Goal: Task Accomplishment & Management: Use online tool/utility

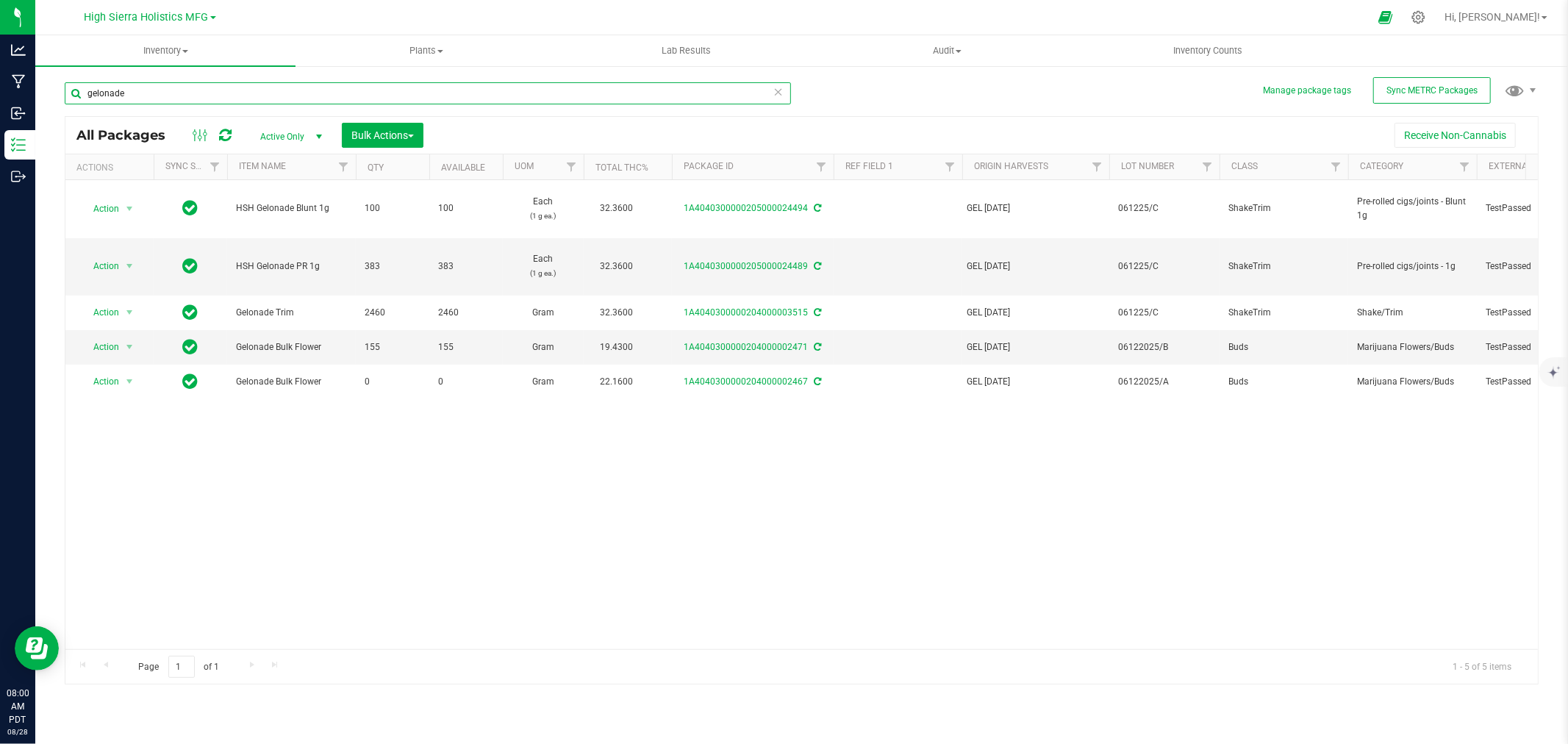
drag, startPoint x: 164, startPoint y: 92, endPoint x: 58, endPoint y: 97, distance: 106.1
click at [58, 97] on div "Manage package tags Sync METRC Packages gelonade All Packages Active Only Activ…" at bounding box center [802, 289] width 1532 height 449
type input "2416"
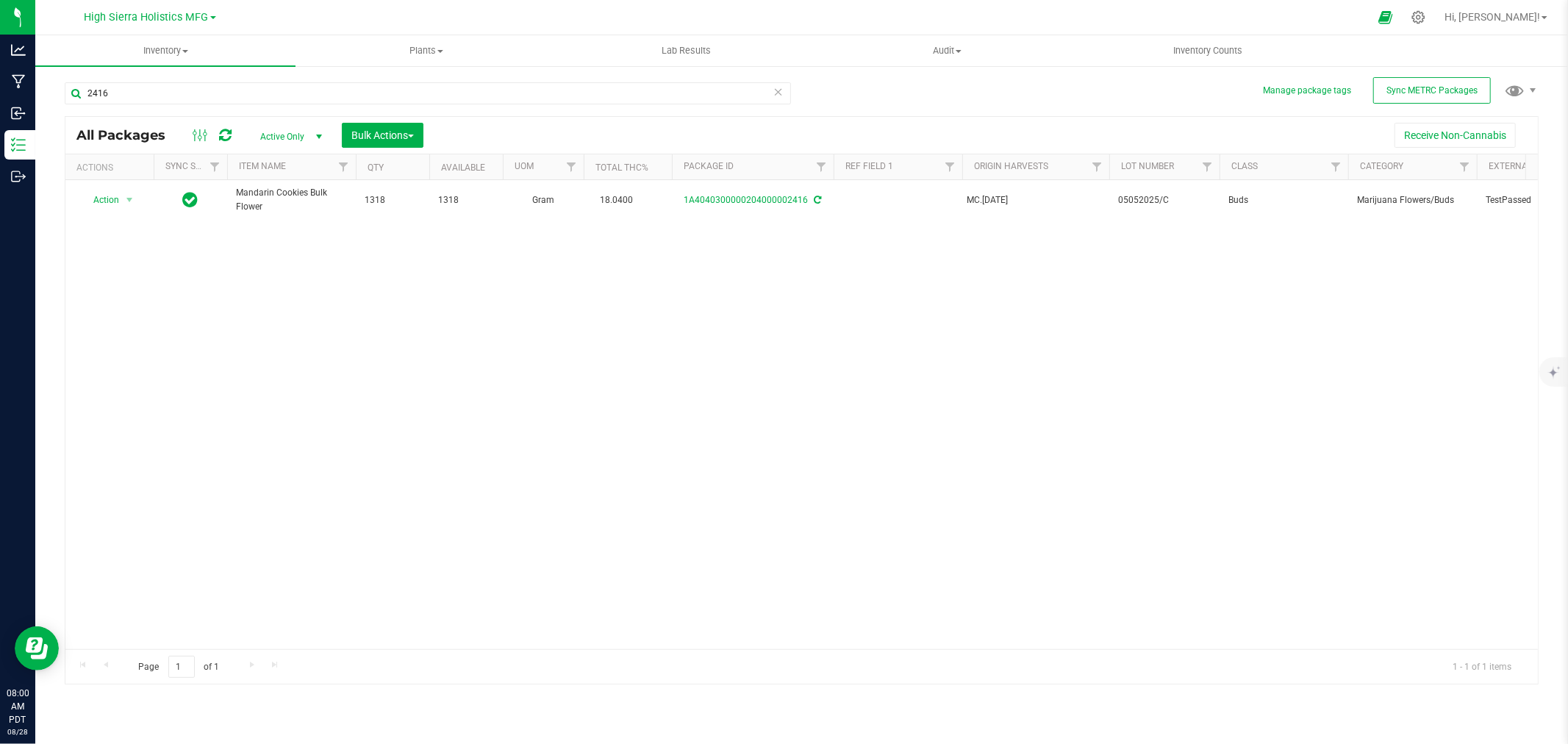
click at [512, 335] on div "Action Action Adjust qty Create package Edit attributes Global inventory Locate…" at bounding box center [801, 415] width 1472 height 469
click at [950, 104] on div "2416 All Packages Active Only Active Only Lab Samples Locked All External Inter…" at bounding box center [801, 377] width 1474 height 616
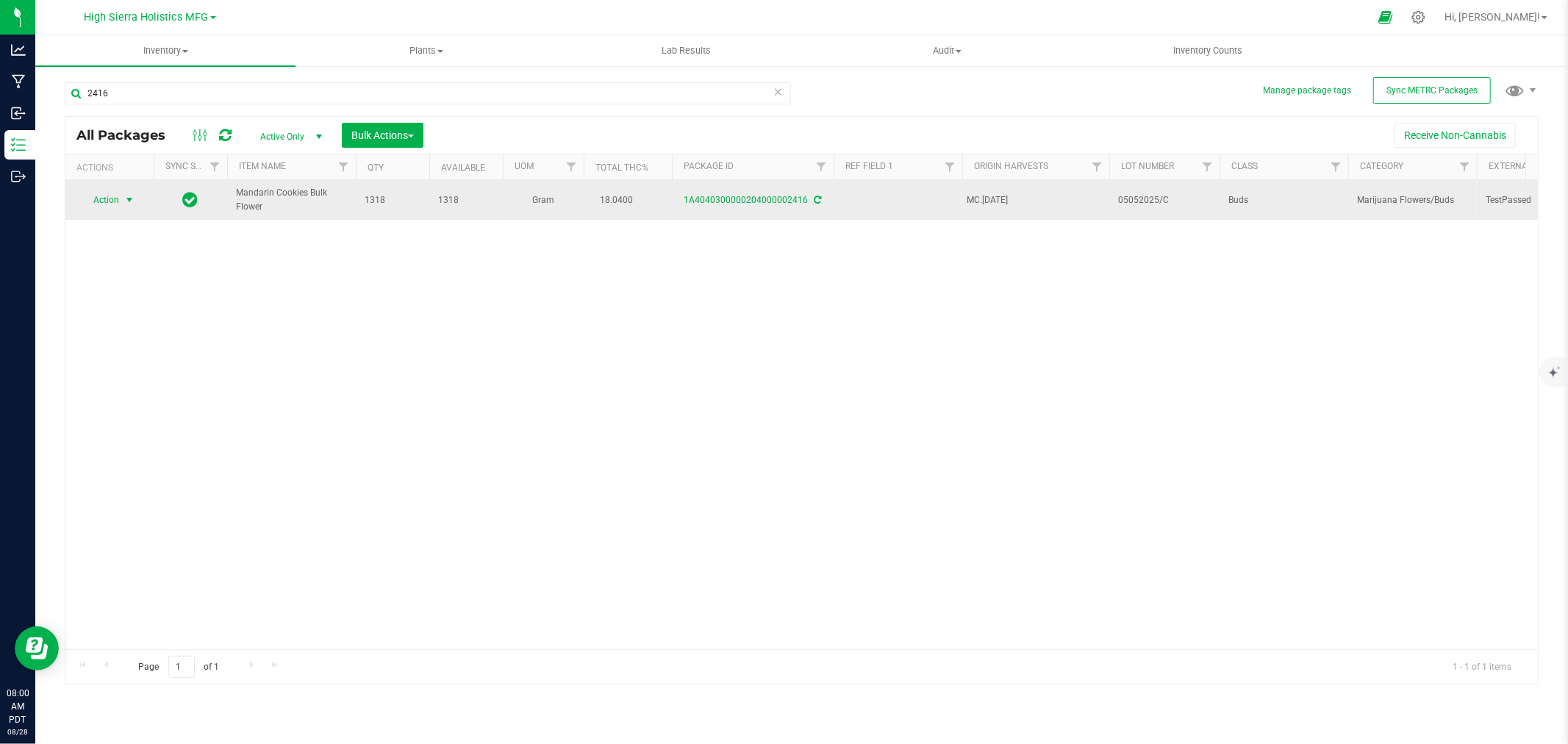
click at [109, 201] on span "Action" at bounding box center [100, 200] width 40 height 20
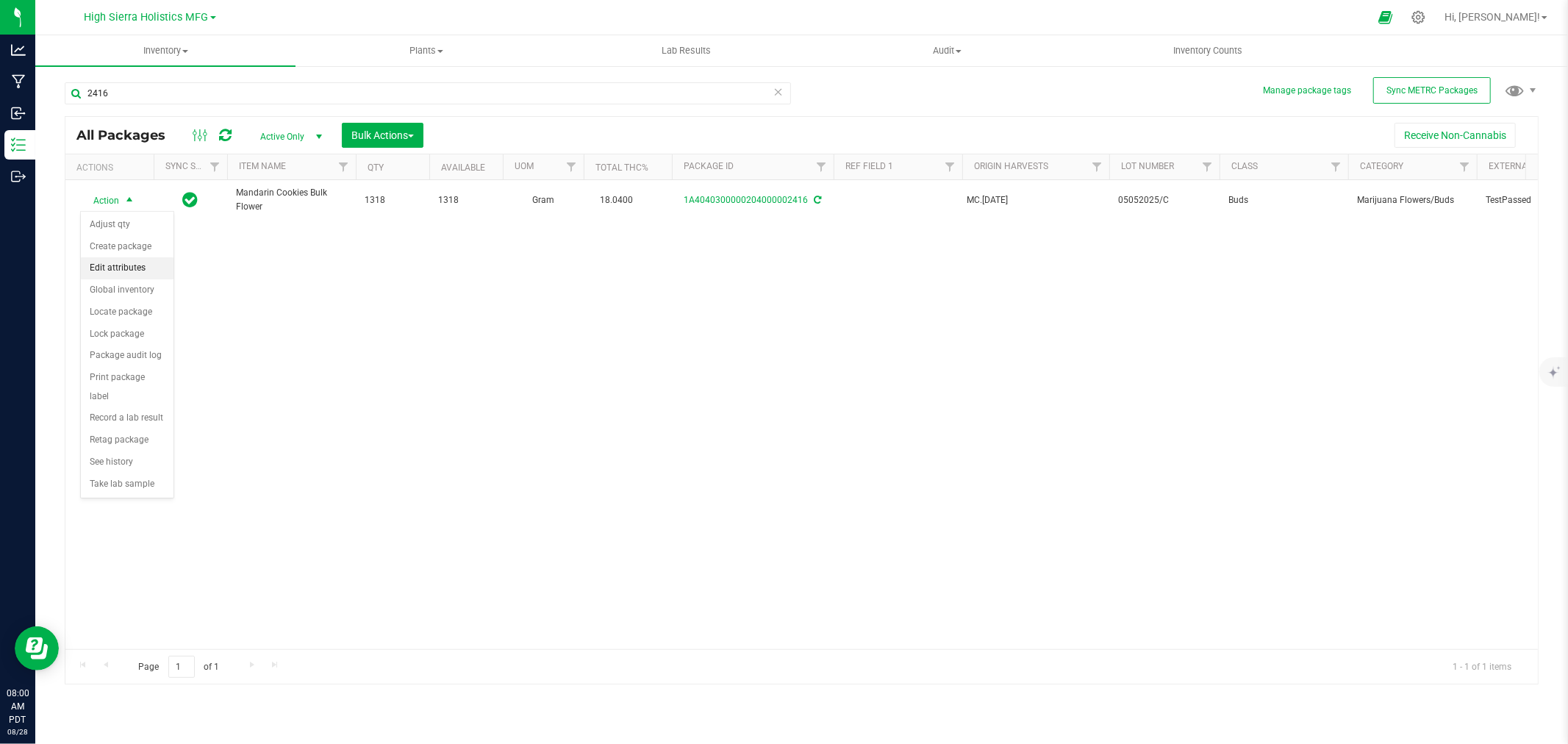
click at [125, 262] on li "Edit attributes" at bounding box center [127, 268] width 92 height 22
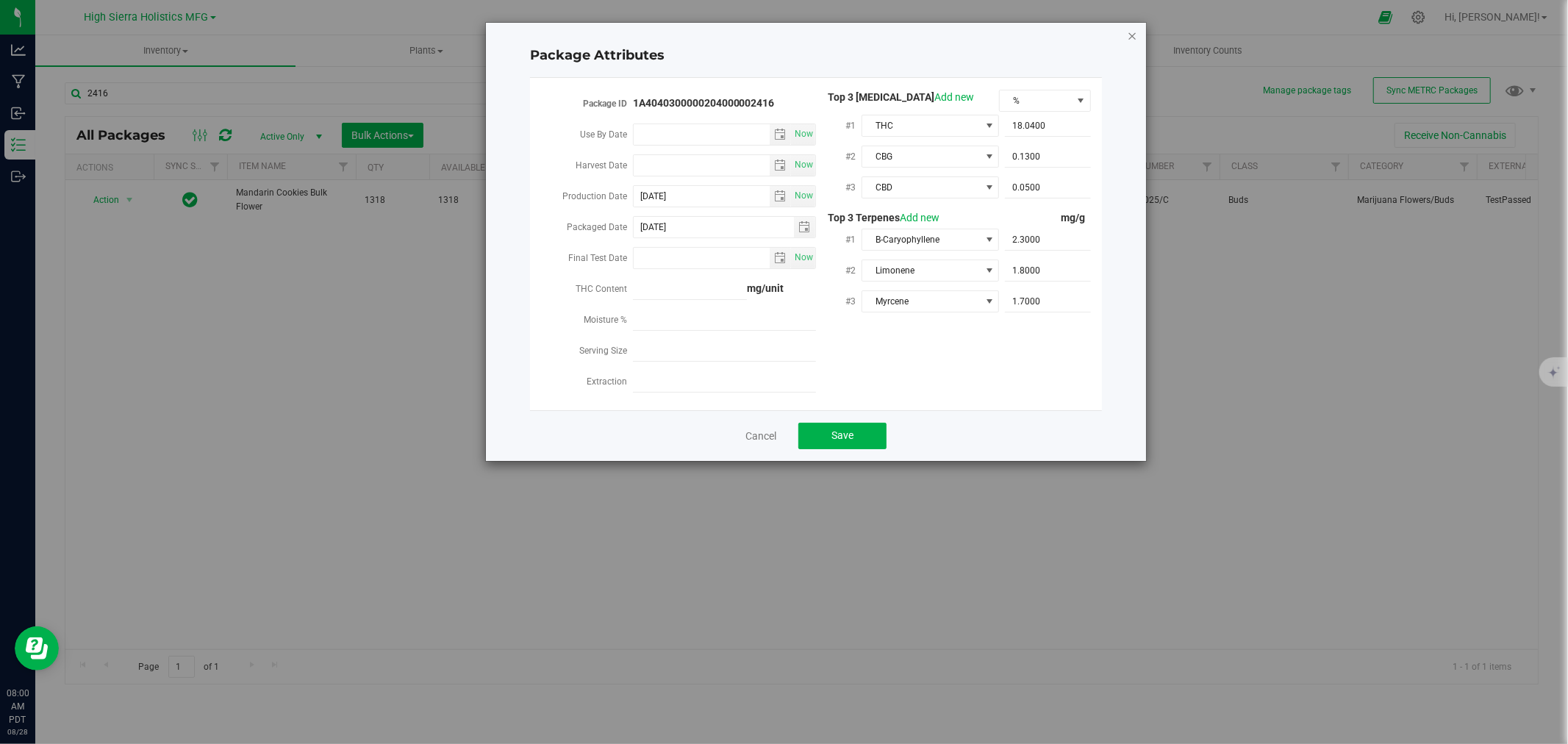
click at [1127, 30] on icon "Close modal" at bounding box center [1132, 35] width 10 height 18
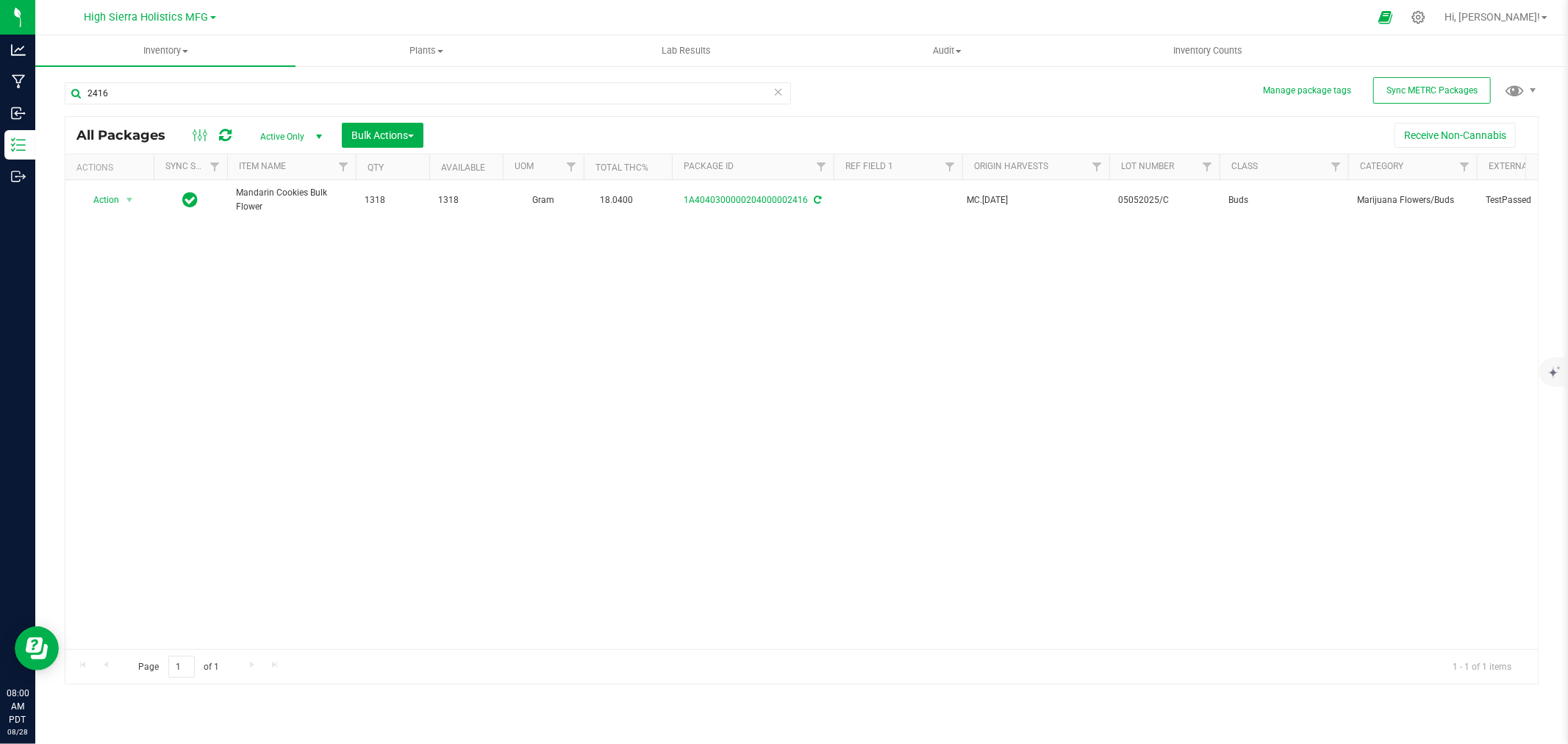
click at [1019, 266] on div "Action Action Adjust qty Create package Edit attributes Global inventory Locate…" at bounding box center [801, 415] width 1472 height 469
click at [1022, 91] on div "2416 All Packages Active Only Active Only Lab Samples Locked All External Inter…" at bounding box center [801, 377] width 1474 height 616
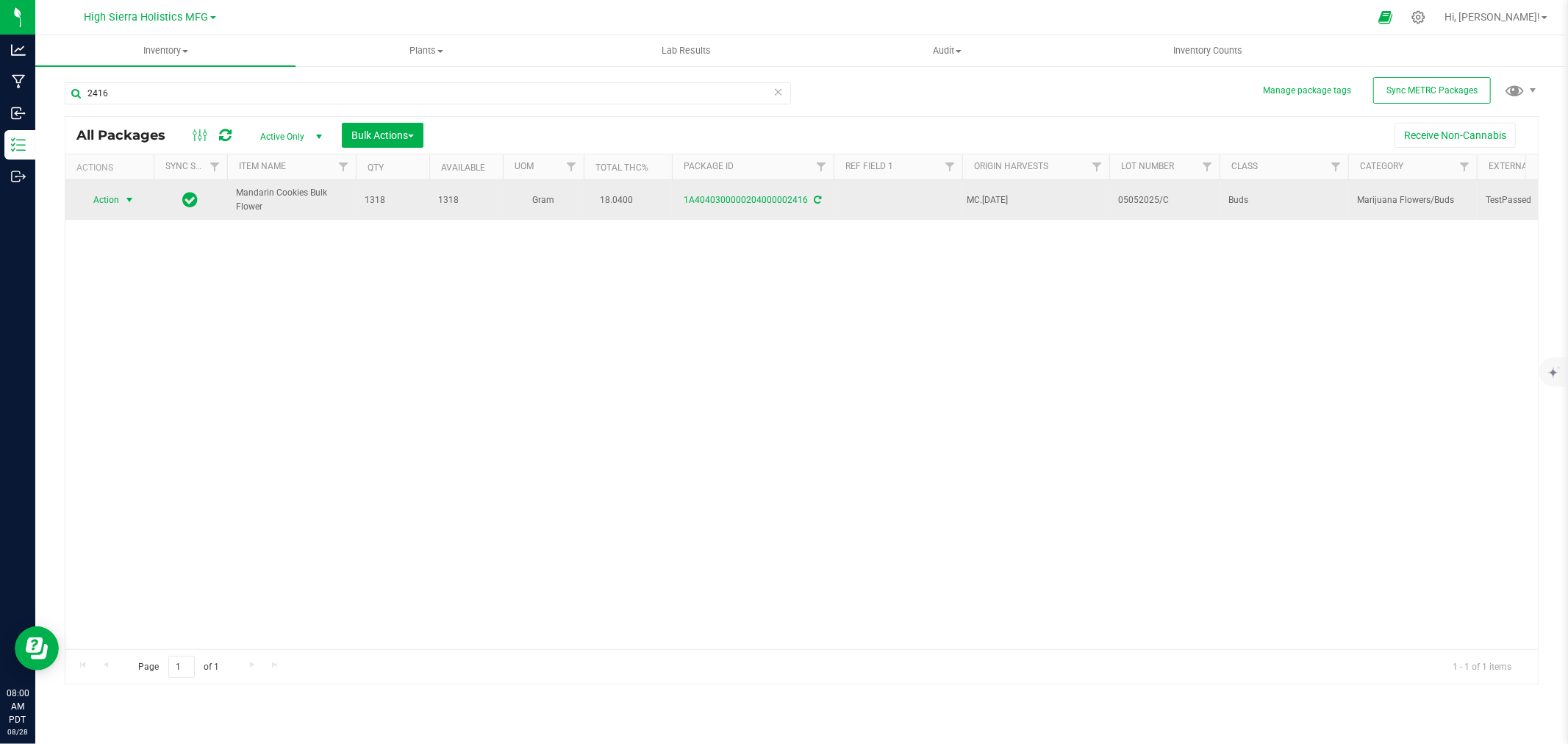
click at [130, 201] on span "select" at bounding box center [130, 200] width 12 height 12
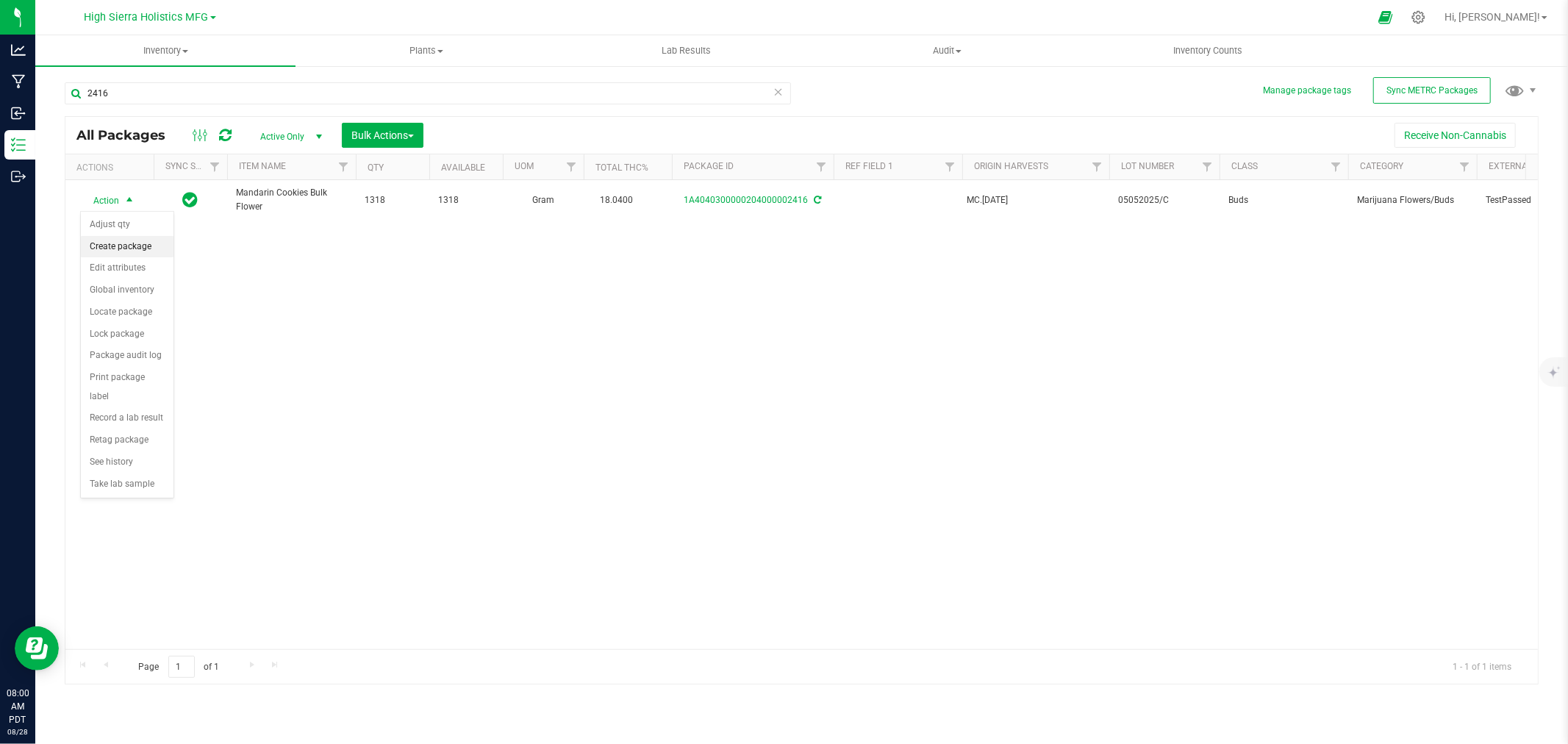
click at [136, 243] on li "Create package" at bounding box center [127, 247] width 92 height 22
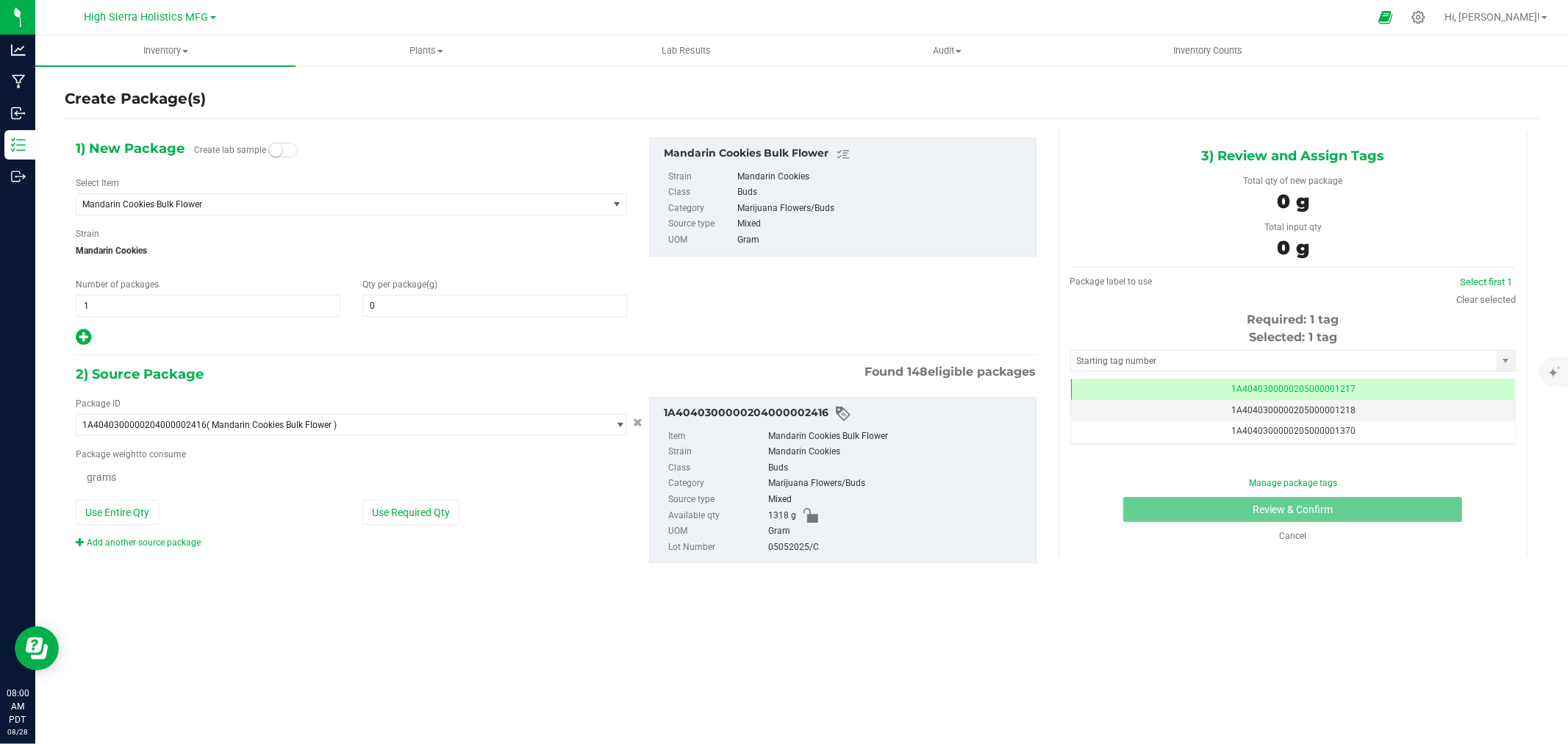
type input "0.0000"
click at [304, 199] on span "Mandarin Cookies Bulk Flower" at bounding box center [331, 204] width 499 height 10
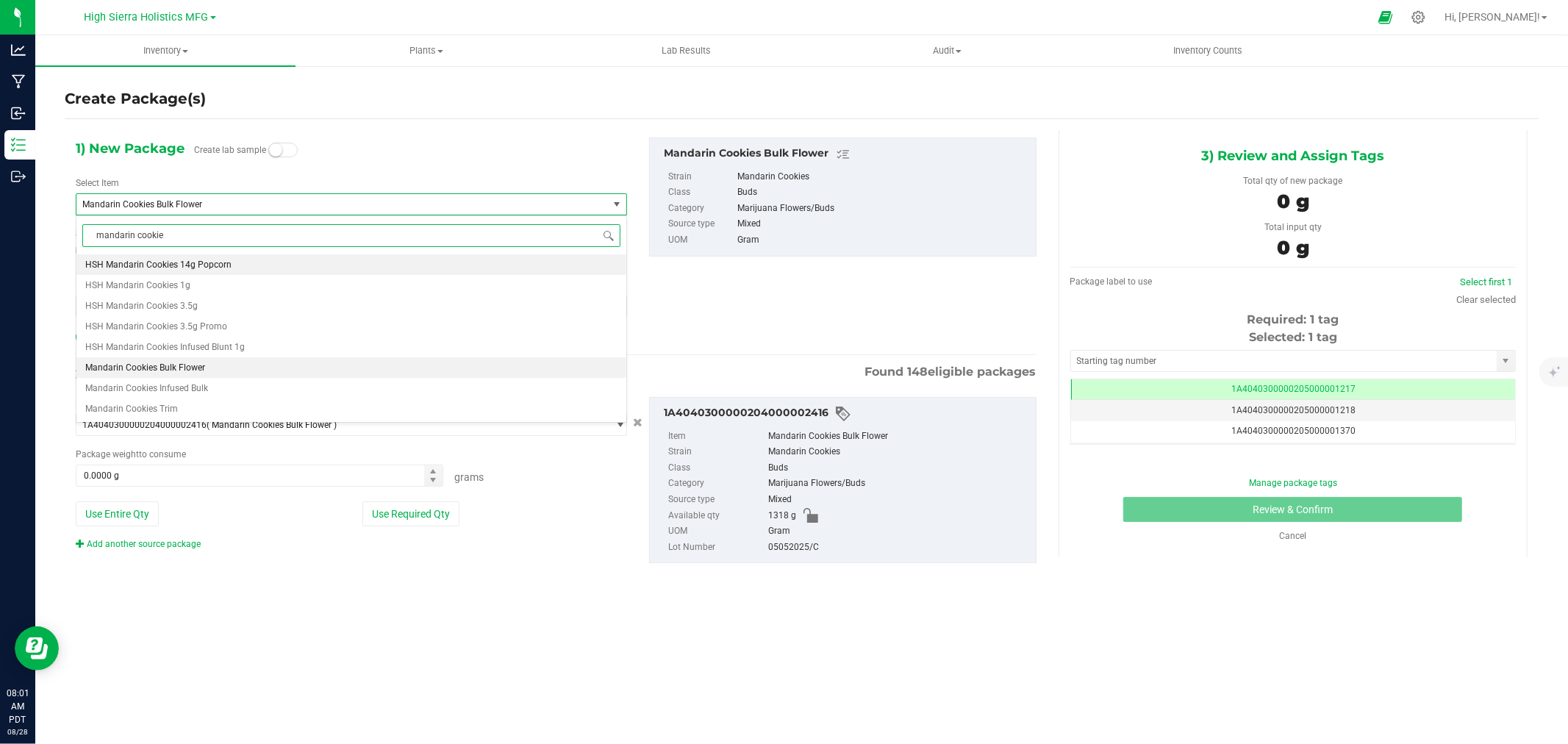
type input "mandarin cookies"
click at [203, 310] on li "HSH Mandarin Cookies 3.5g" at bounding box center [351, 306] width 549 height 20
type input "0"
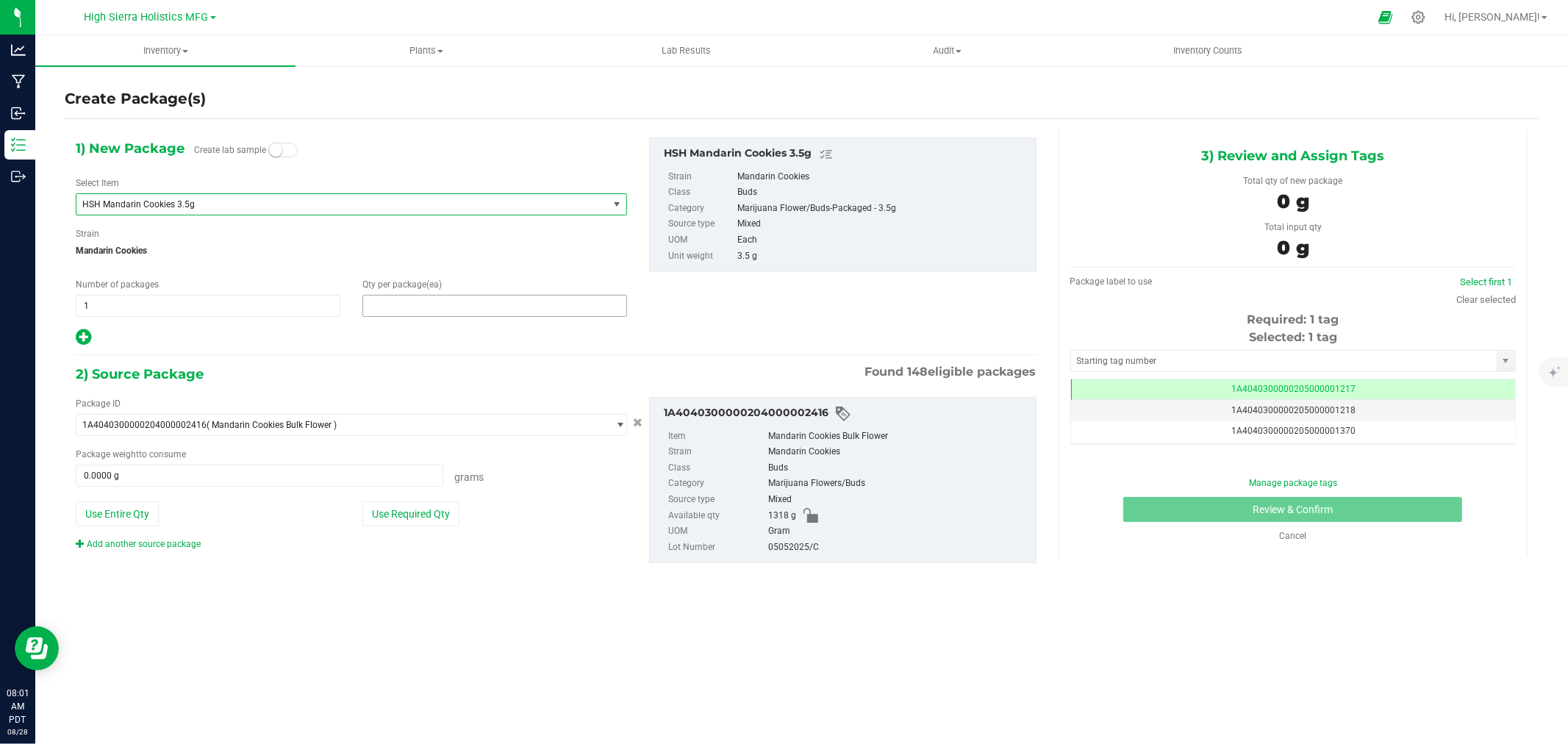
click at [430, 310] on span at bounding box center [494, 306] width 265 height 22
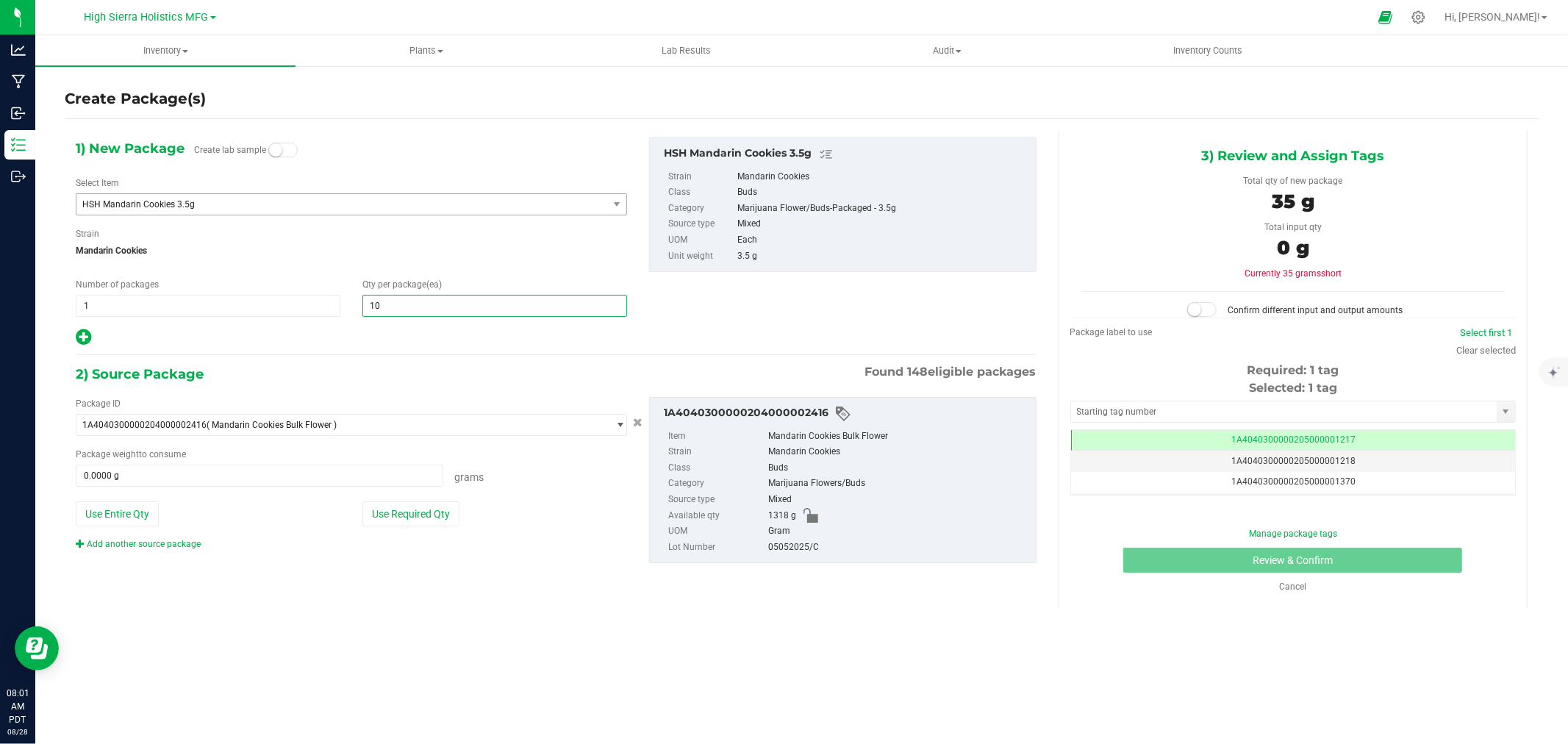
type input "100"
click at [434, 378] on div "2) Source Package Found 148 eligible packages" at bounding box center [555, 374] width 961 height 22
click at [422, 510] on button "Use Required Qty" at bounding box center [411, 514] width 97 height 25
type input "350.0000 g"
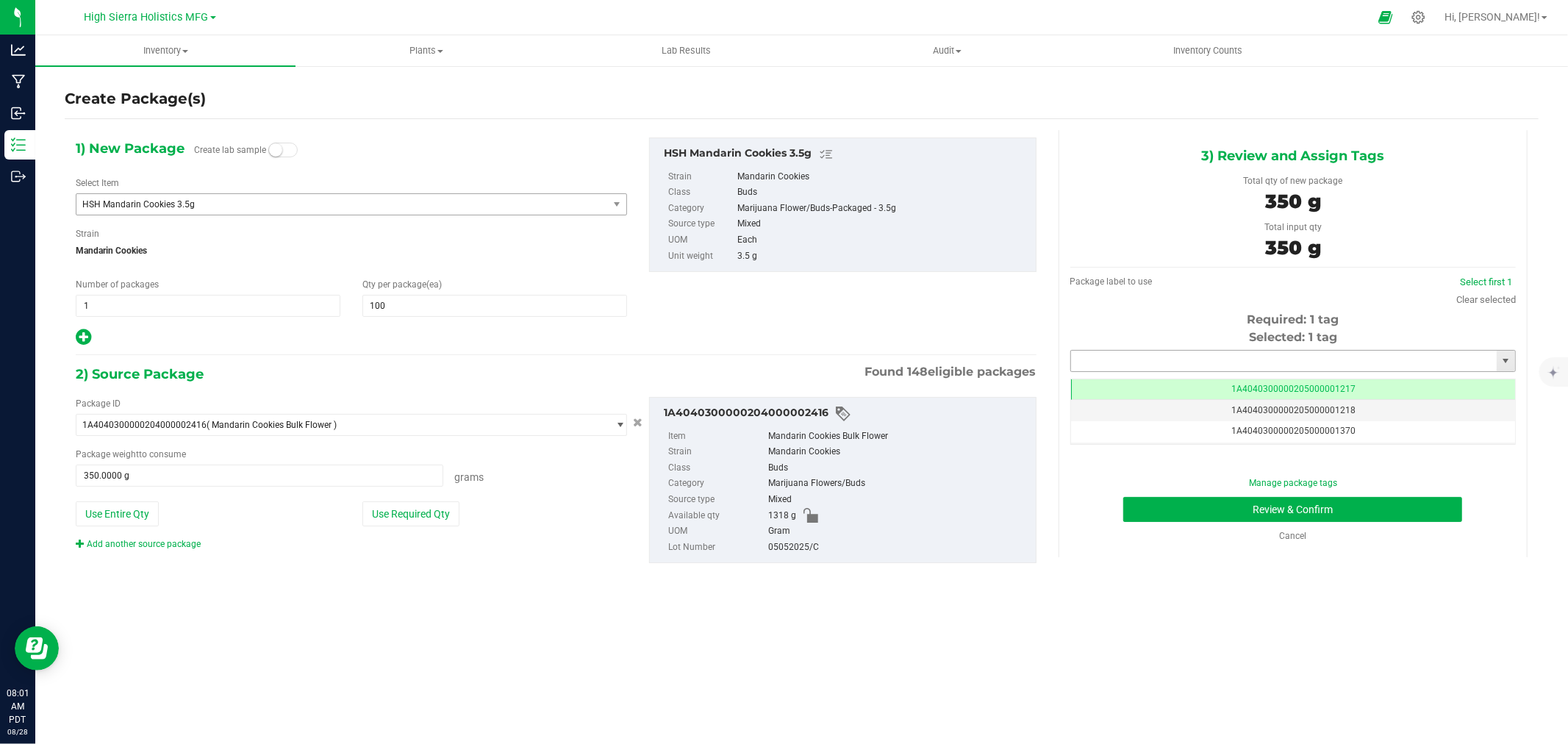
click at [1129, 357] on input "text" at bounding box center [1284, 361] width 426 height 20
click at [1196, 388] on li "1A4040300000205000024498" at bounding box center [1293, 386] width 444 height 22
type input "1A4040300000205000024498"
click at [1198, 508] on button "Review & Confirm" at bounding box center [1293, 510] width 339 height 25
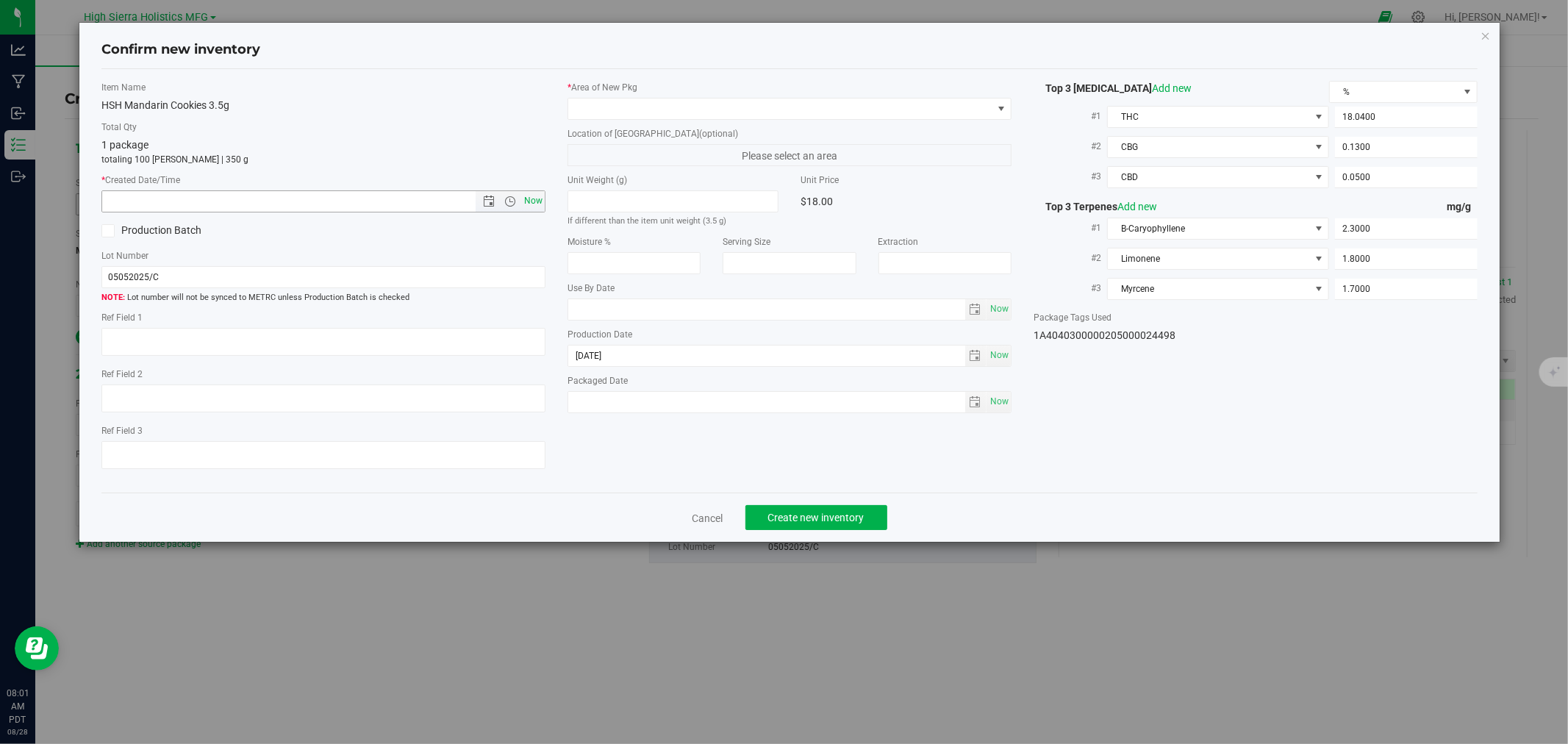
click at [532, 196] on span "Now" at bounding box center [534, 201] width 25 height 21
type input "[DATE] 8:01 AM"
click at [577, 110] on span at bounding box center [780, 108] width 424 height 20
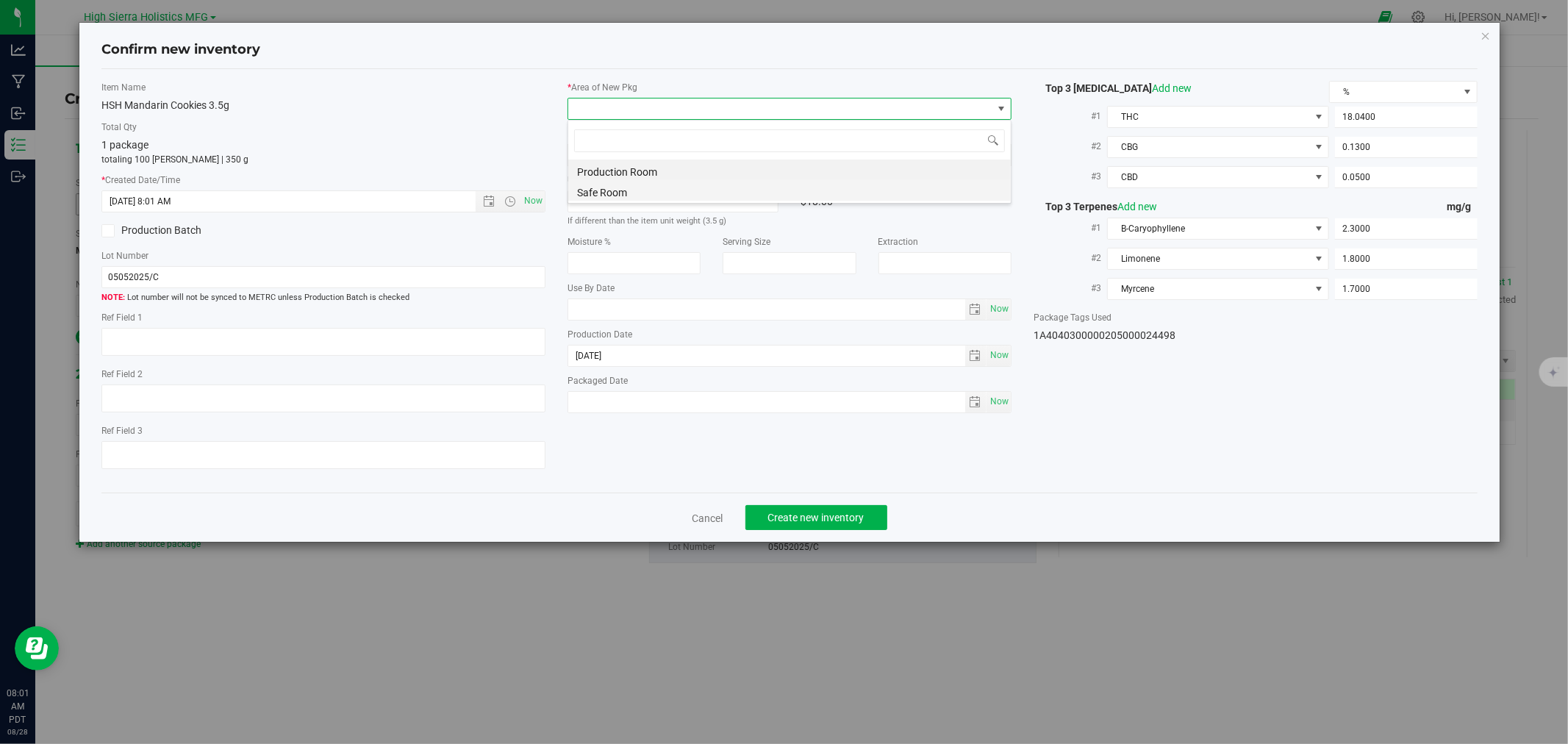
click at [600, 192] on li "Safe Room" at bounding box center [789, 190] width 443 height 20
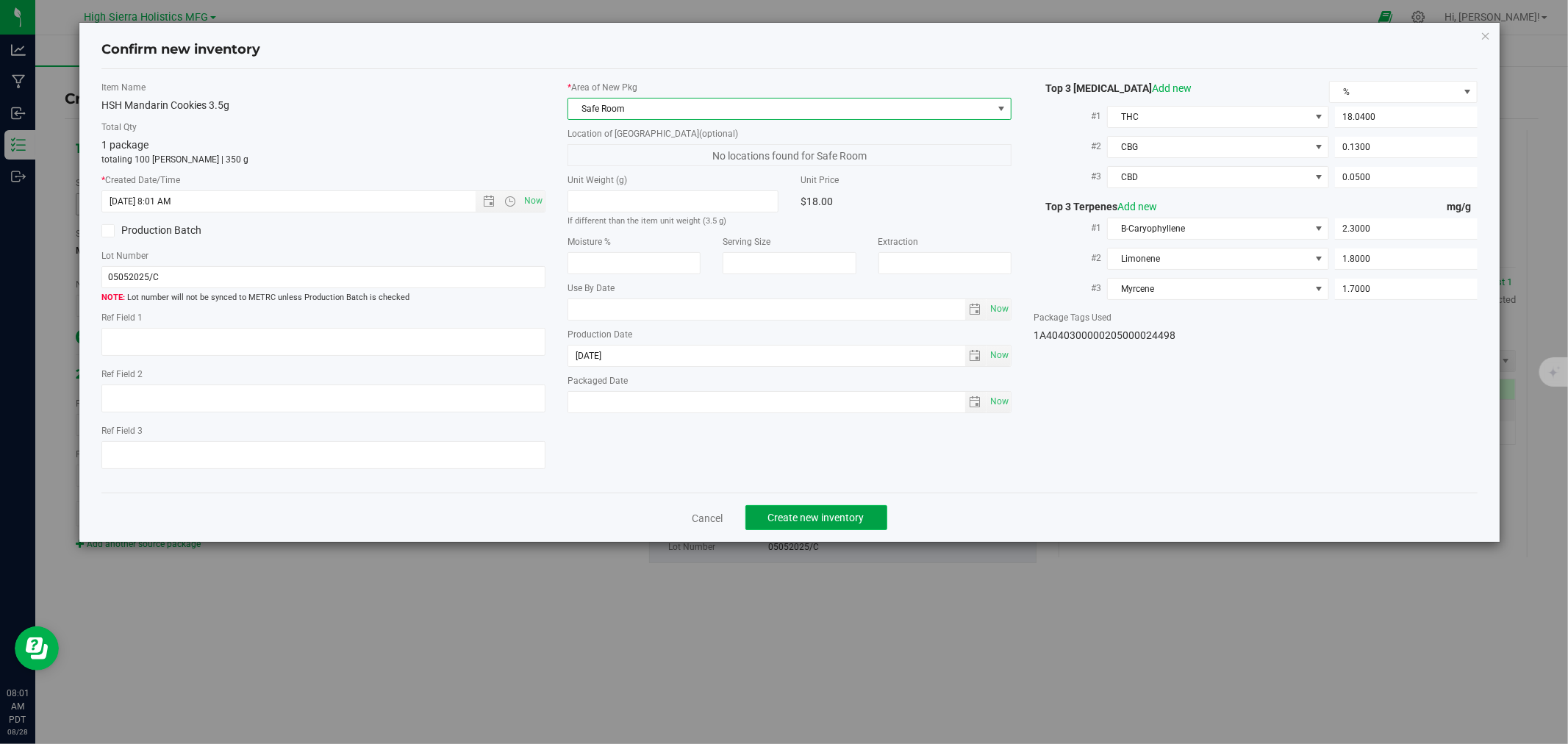
click at [798, 515] on span "Create new inventory" at bounding box center [816, 517] width 97 height 12
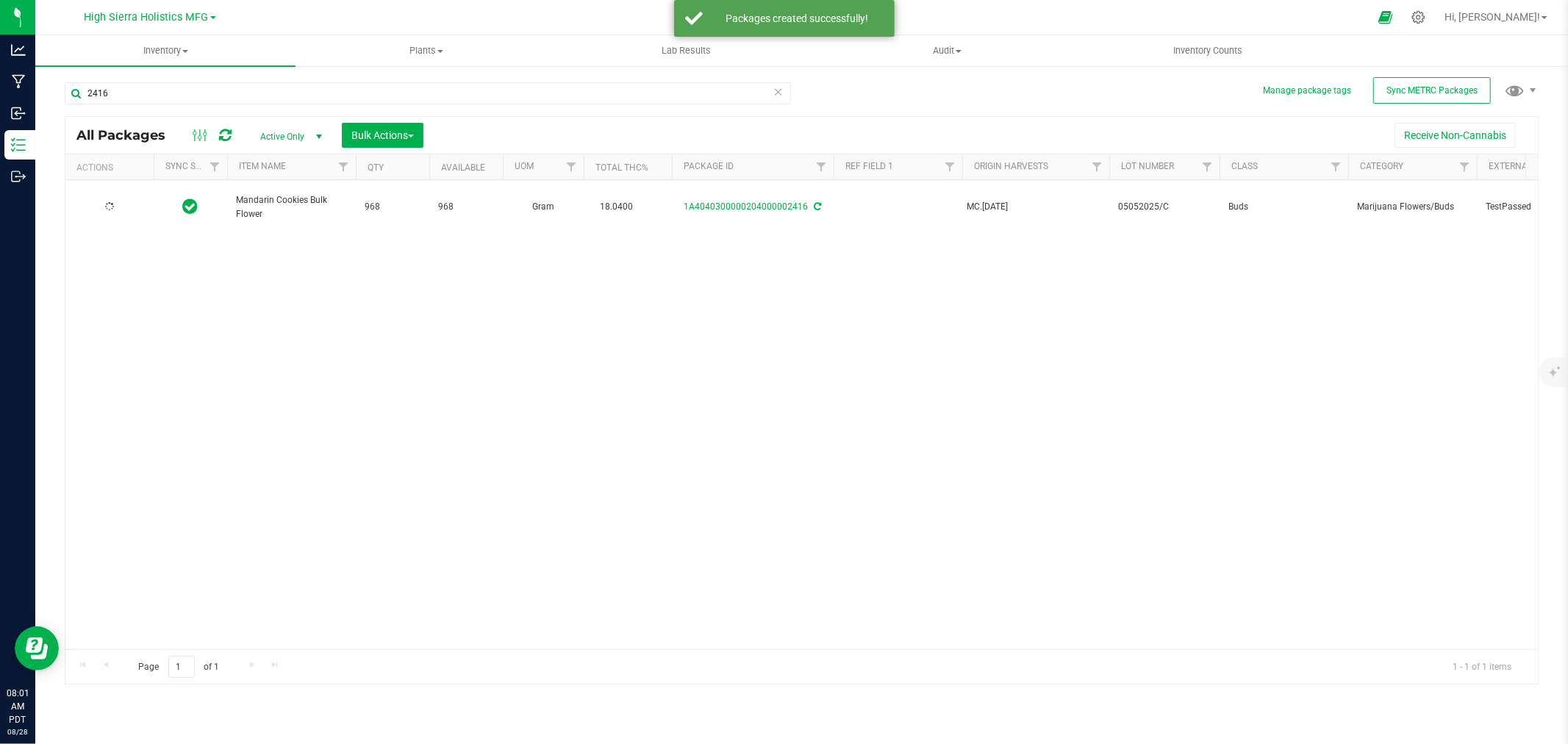
type input "[DATE]"
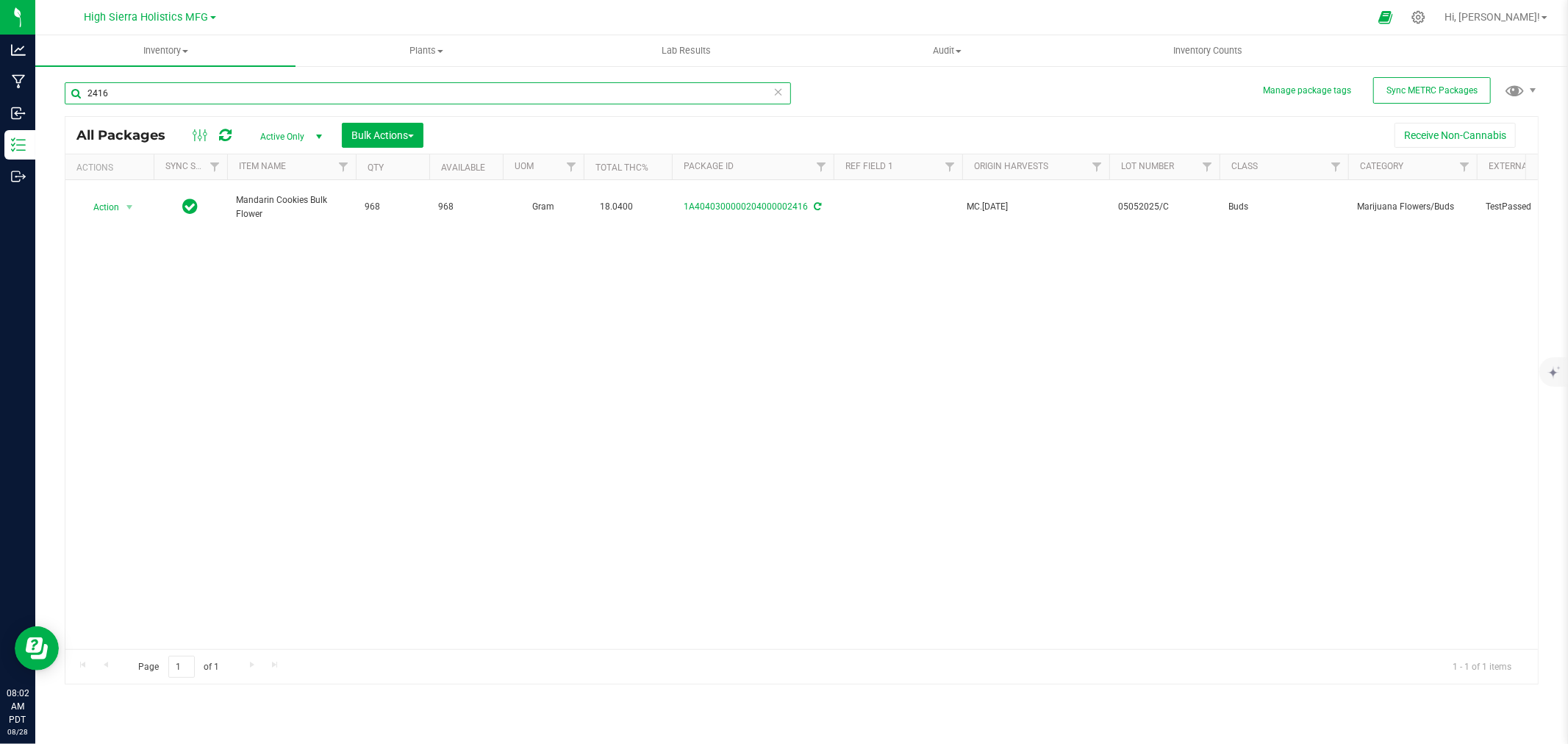
click at [140, 89] on input "2416" at bounding box center [428, 93] width 726 height 22
drag, startPoint x: 140, startPoint y: 89, endPoint x: 63, endPoint y: 91, distance: 77.0
click at [63, 91] on div "Manage package tags Sync METRC Packages 2416 All Packages Active Only Active On…" at bounding box center [802, 289] width 1532 height 449
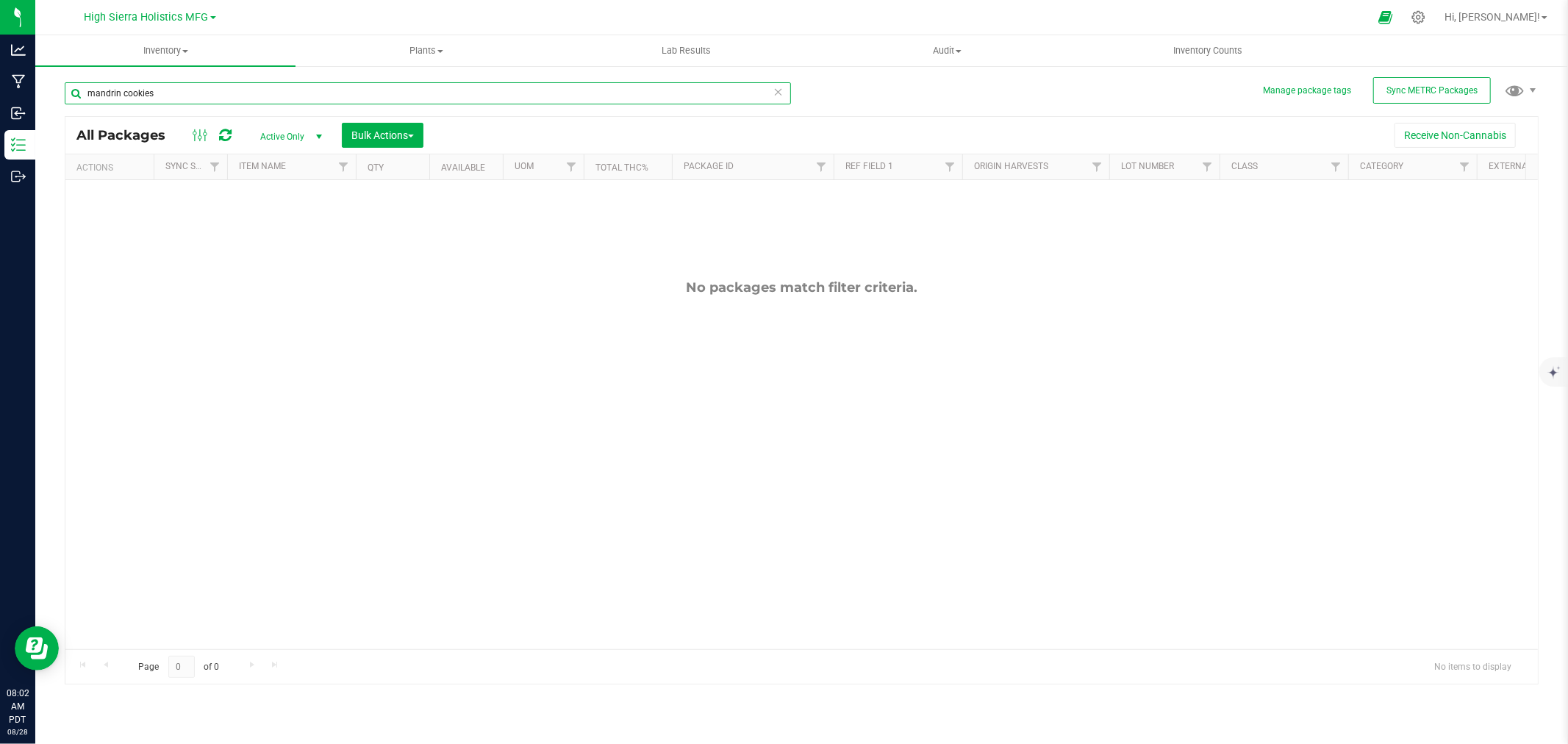
click at [103, 90] on input "mandrin cookies" at bounding box center [428, 93] width 726 height 22
type input "mandarin cookies"
